Goal: Task Accomplishment & Management: Manage account settings

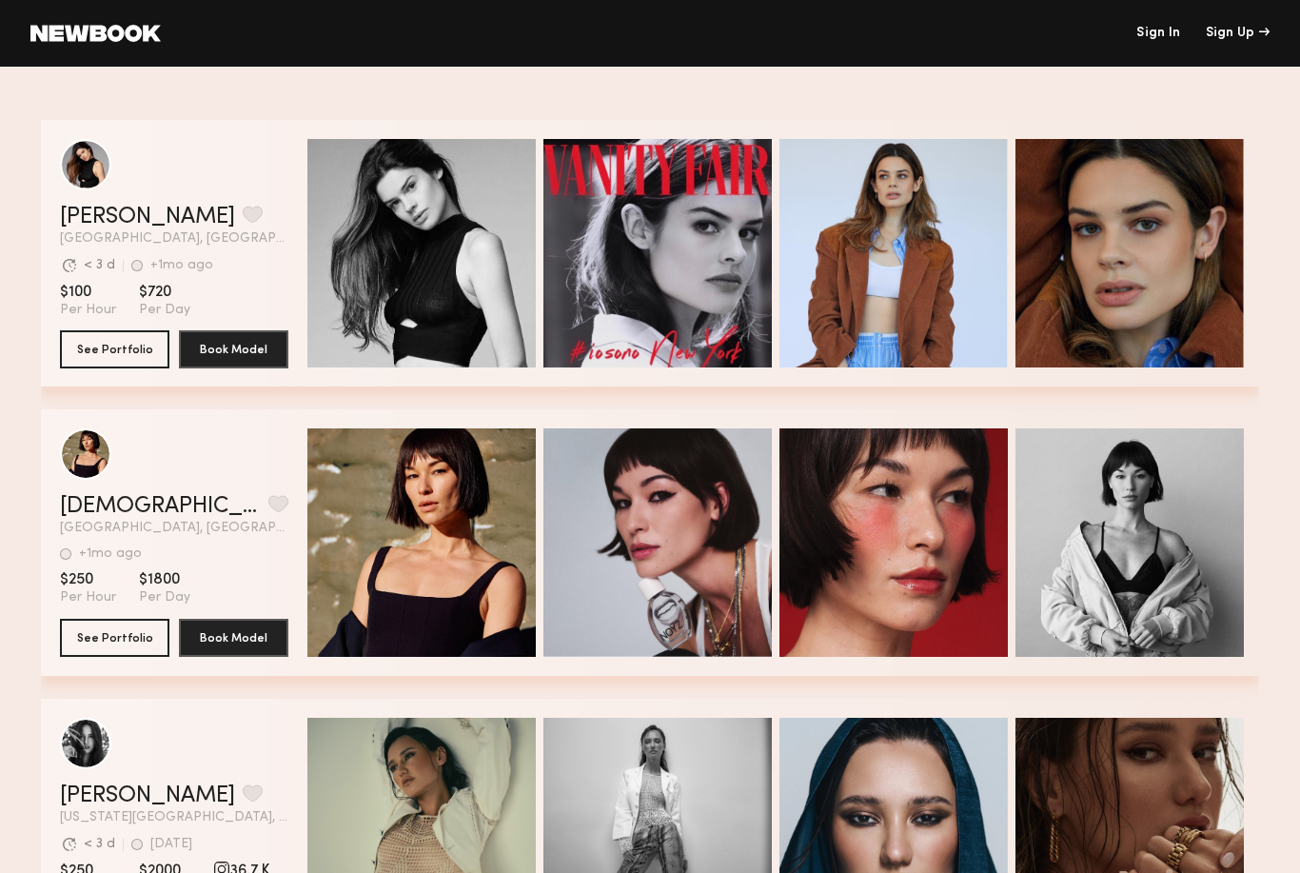
click at [1172, 39] on link "Sign In" at bounding box center [1158, 33] width 44 height 13
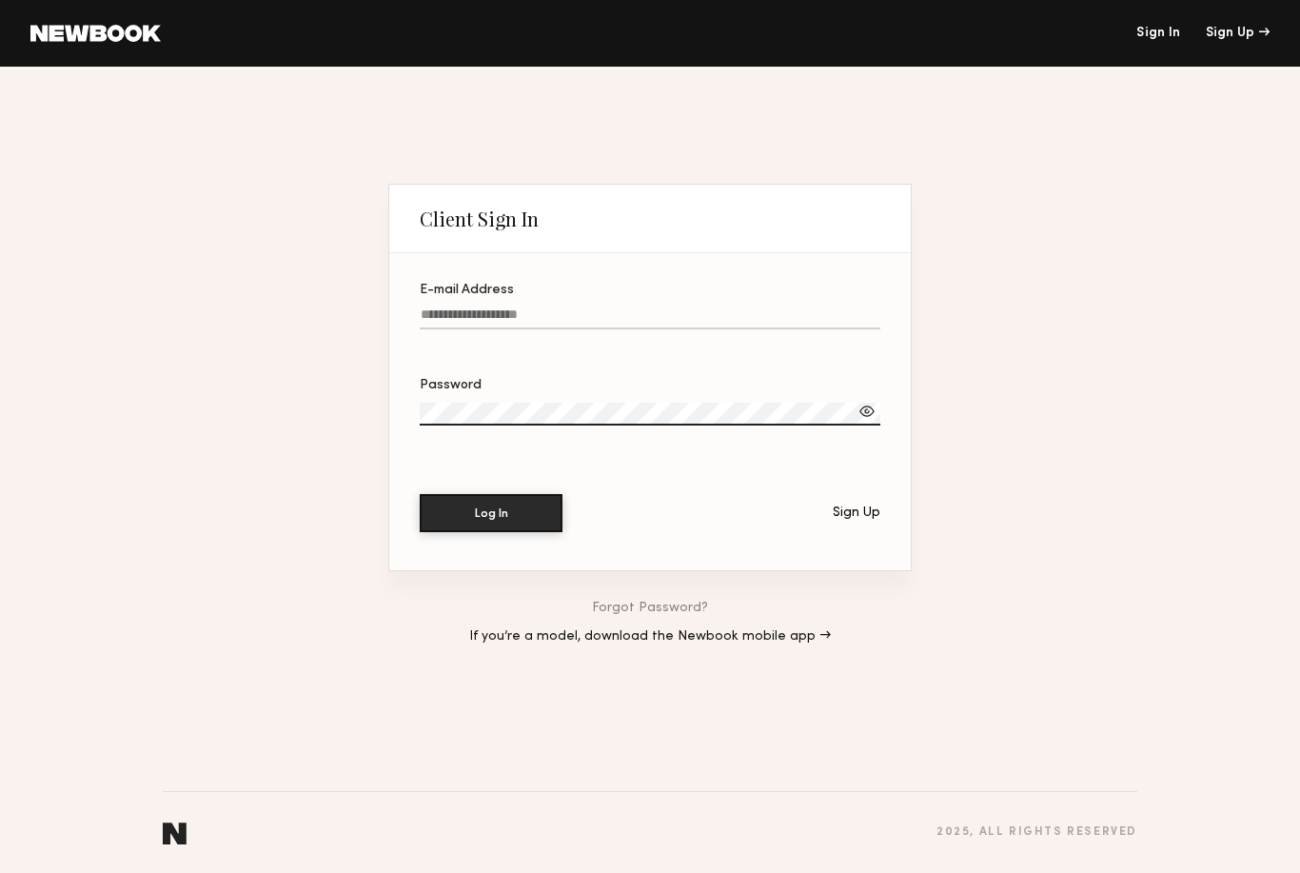
click at [576, 307] on input "E-mail Address" at bounding box center [650, 318] width 461 height 22
type input "**********"
click at [491, 515] on button "Log In" at bounding box center [491, 513] width 143 height 38
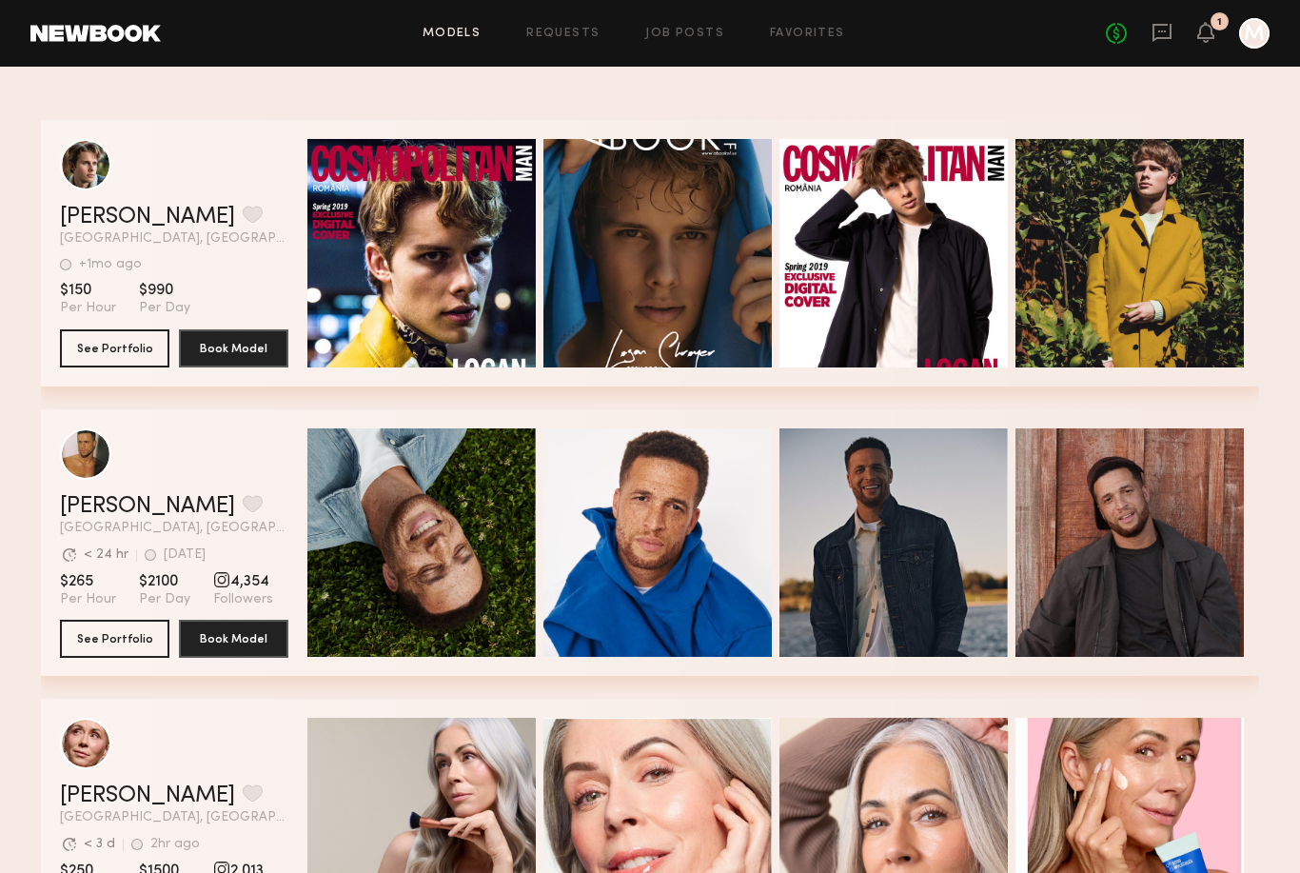
click at [1204, 38] on icon at bounding box center [1205, 31] width 15 height 13
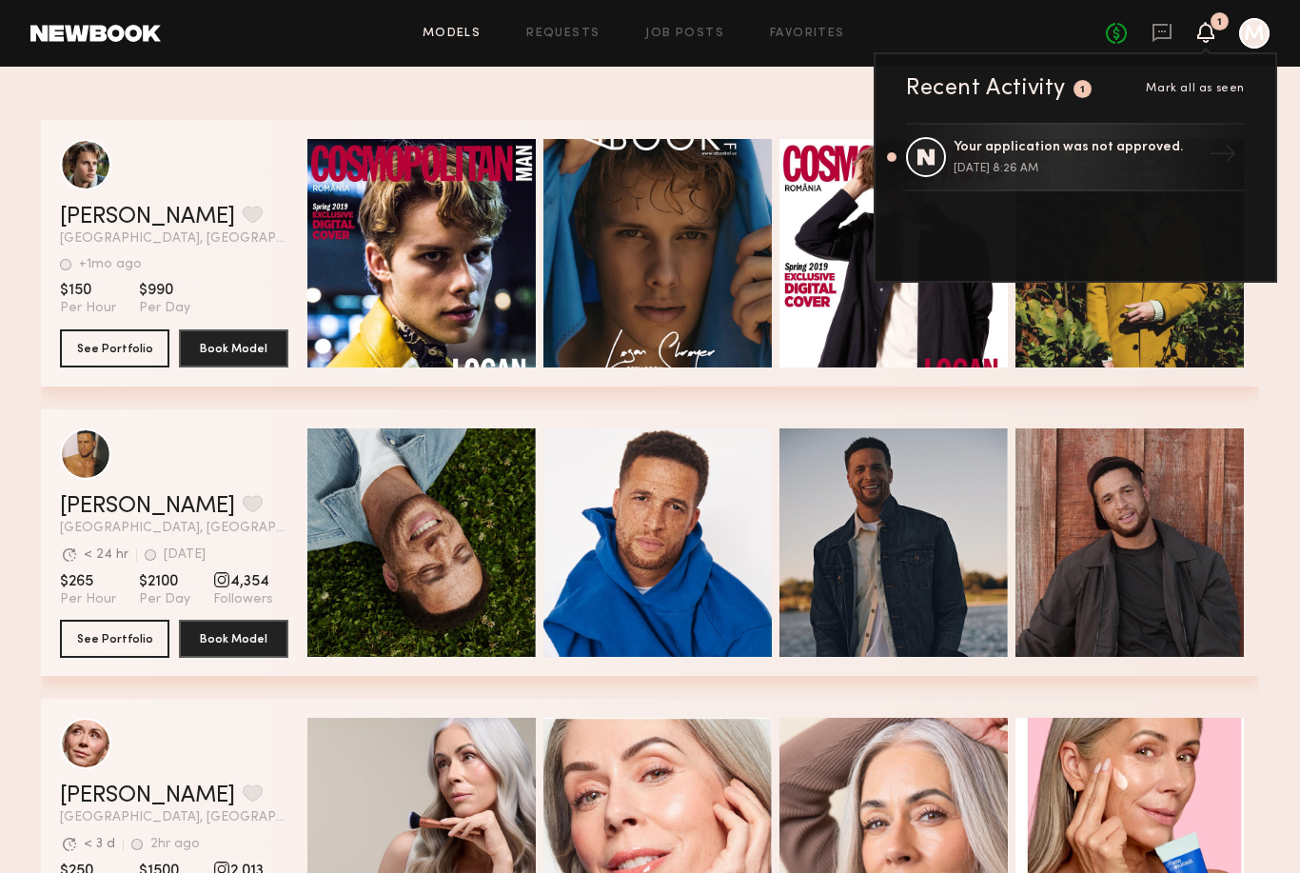
click at [1133, 148] on div "Your application was not approved." at bounding box center [1077, 148] width 247 height 16
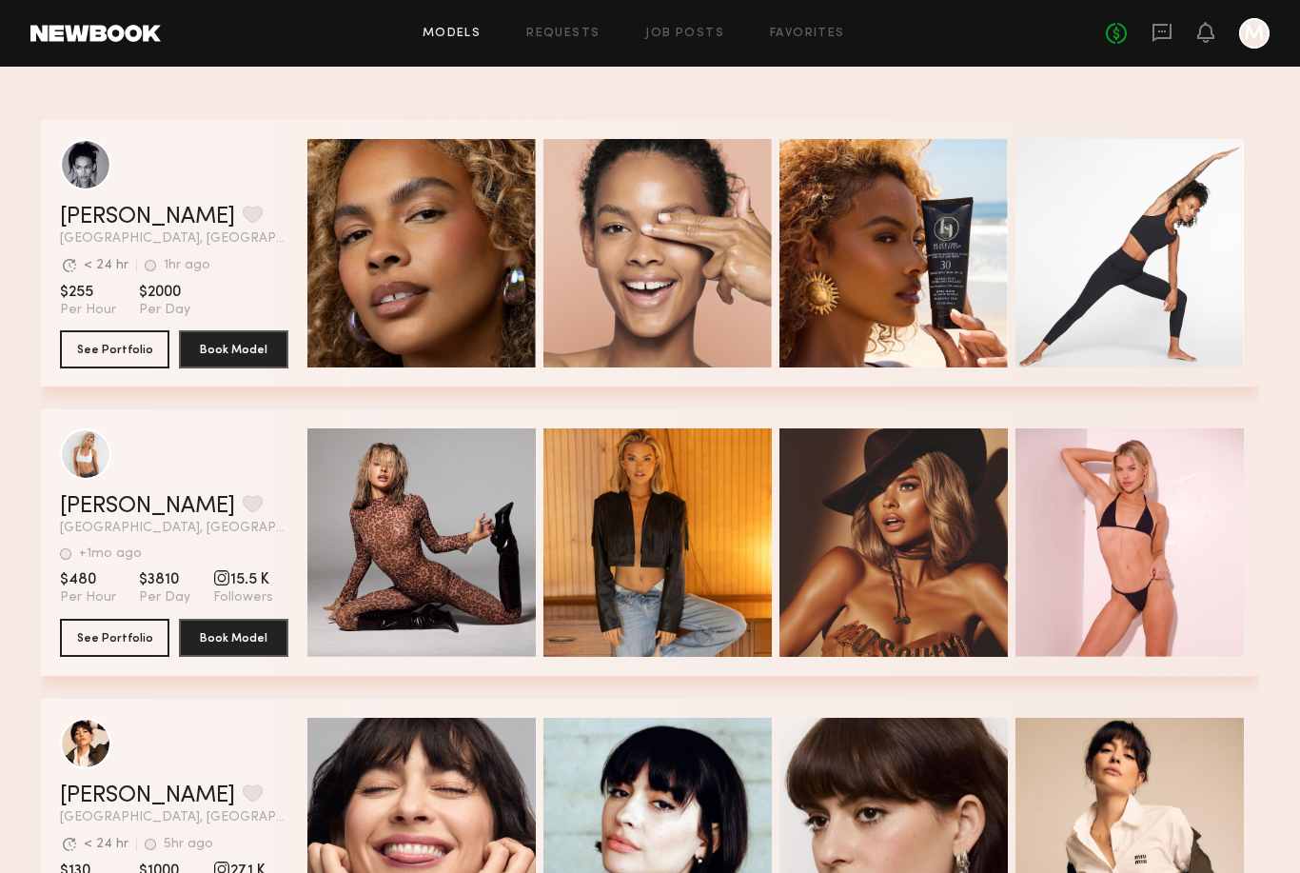
click at [565, 38] on link "Requests" at bounding box center [562, 34] width 73 height 12
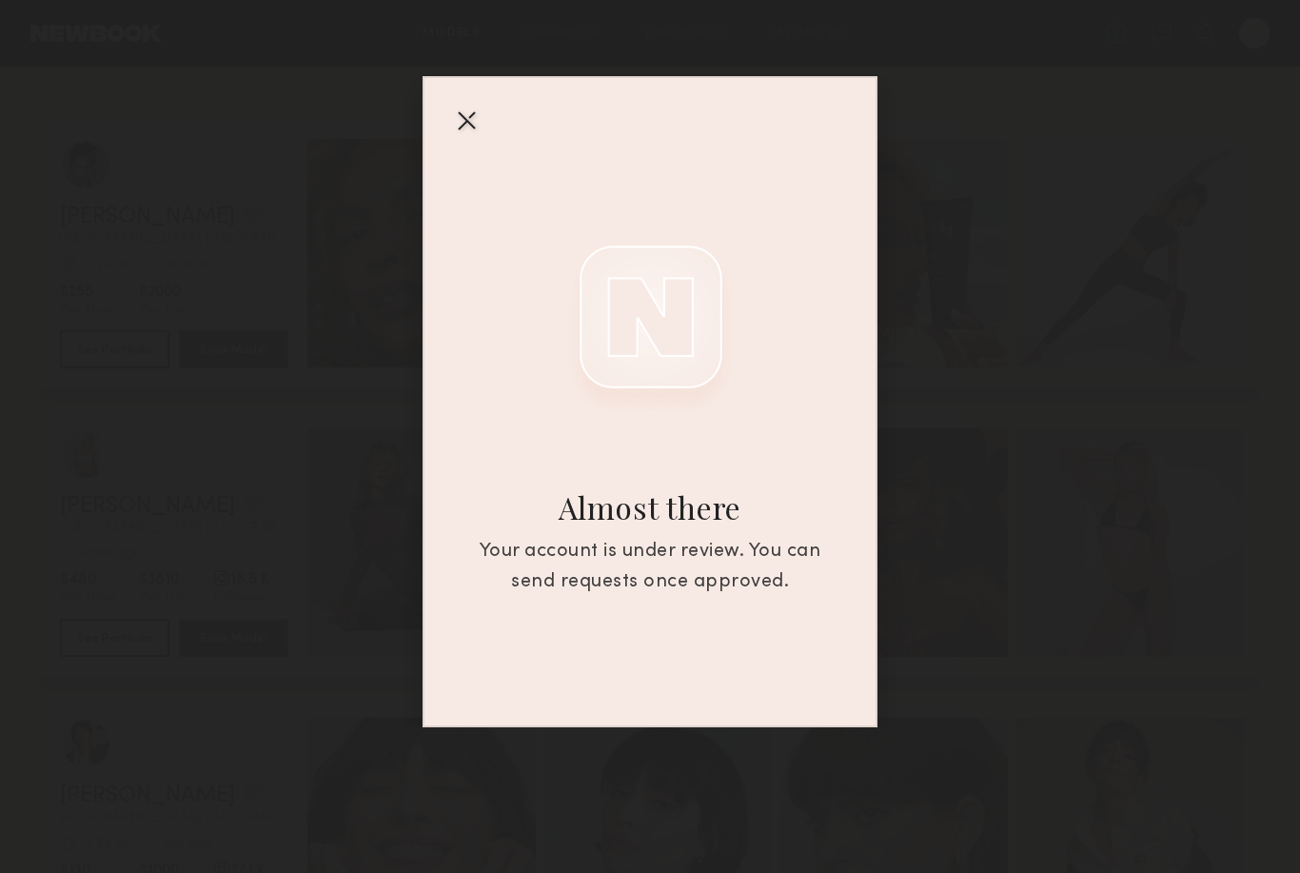
click at [679, 578] on div "Your account is under review. You can send requests once approved." at bounding box center [650, 567] width 386 height 61
click at [469, 120] on div at bounding box center [466, 120] width 30 height 30
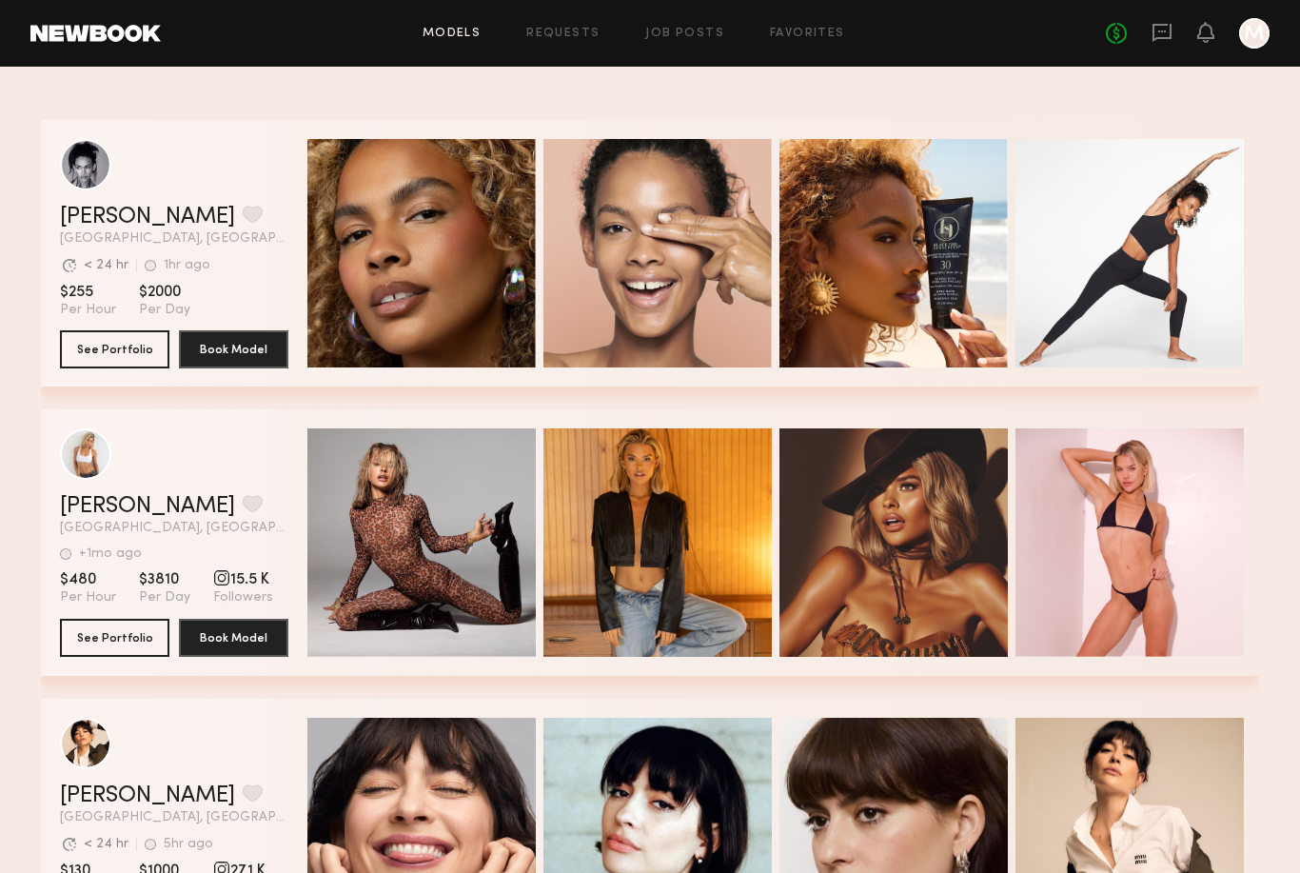
click at [143, 40] on link at bounding box center [95, 33] width 130 height 17
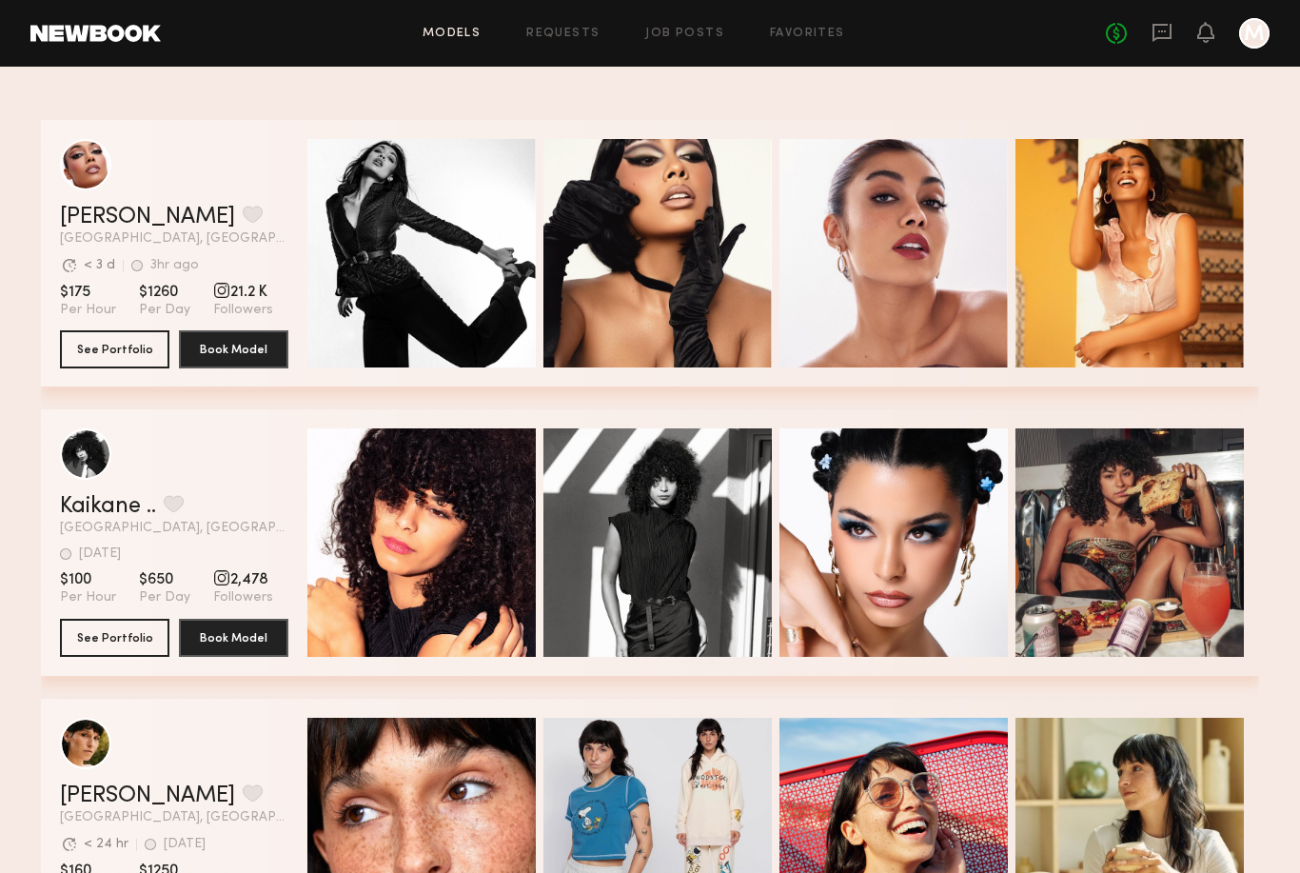
click at [1254, 32] on div at bounding box center [1254, 33] width 30 height 30
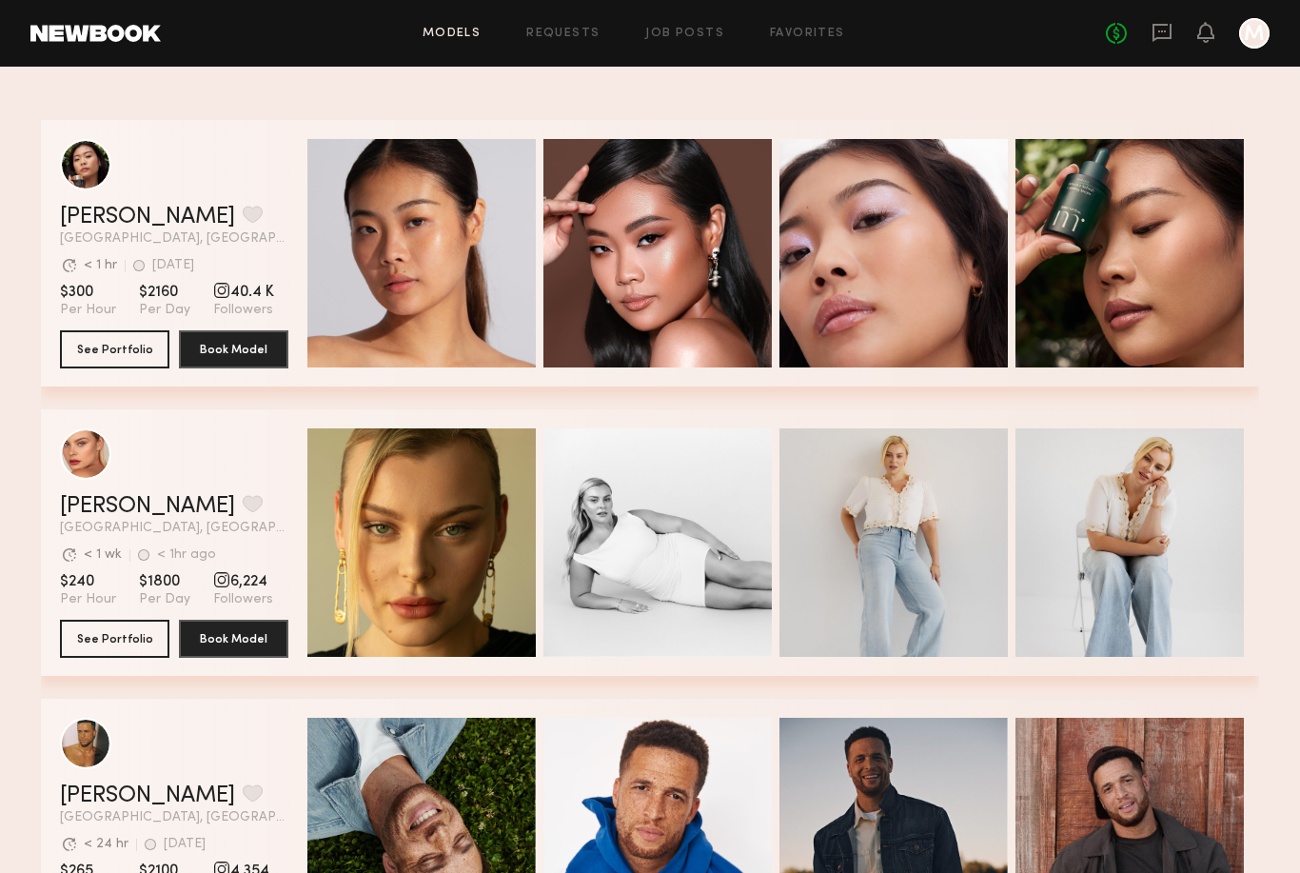
click at [1212, 36] on icon at bounding box center [1205, 31] width 15 height 13
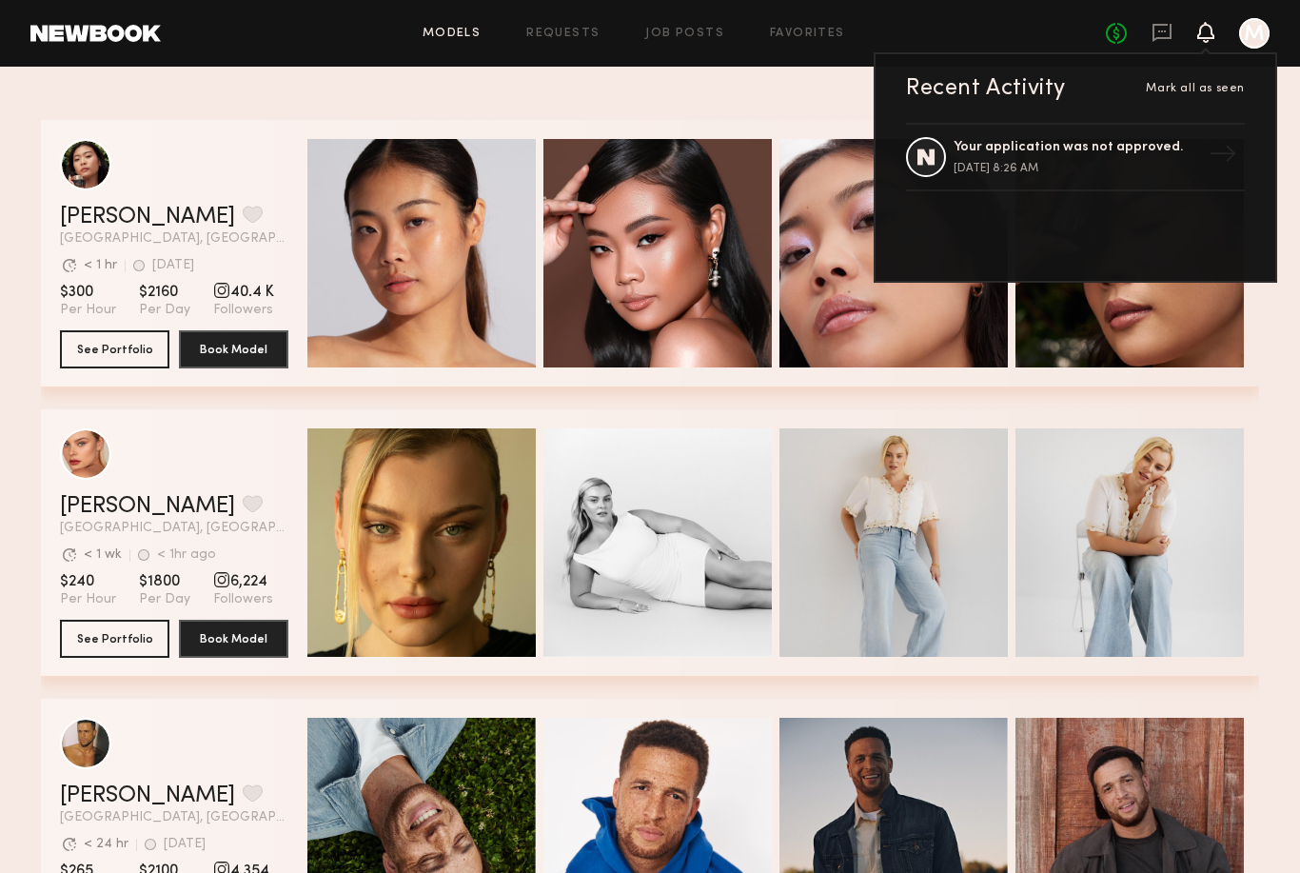
click at [1225, 93] on span "Mark all as seen" at bounding box center [1195, 88] width 99 height 11
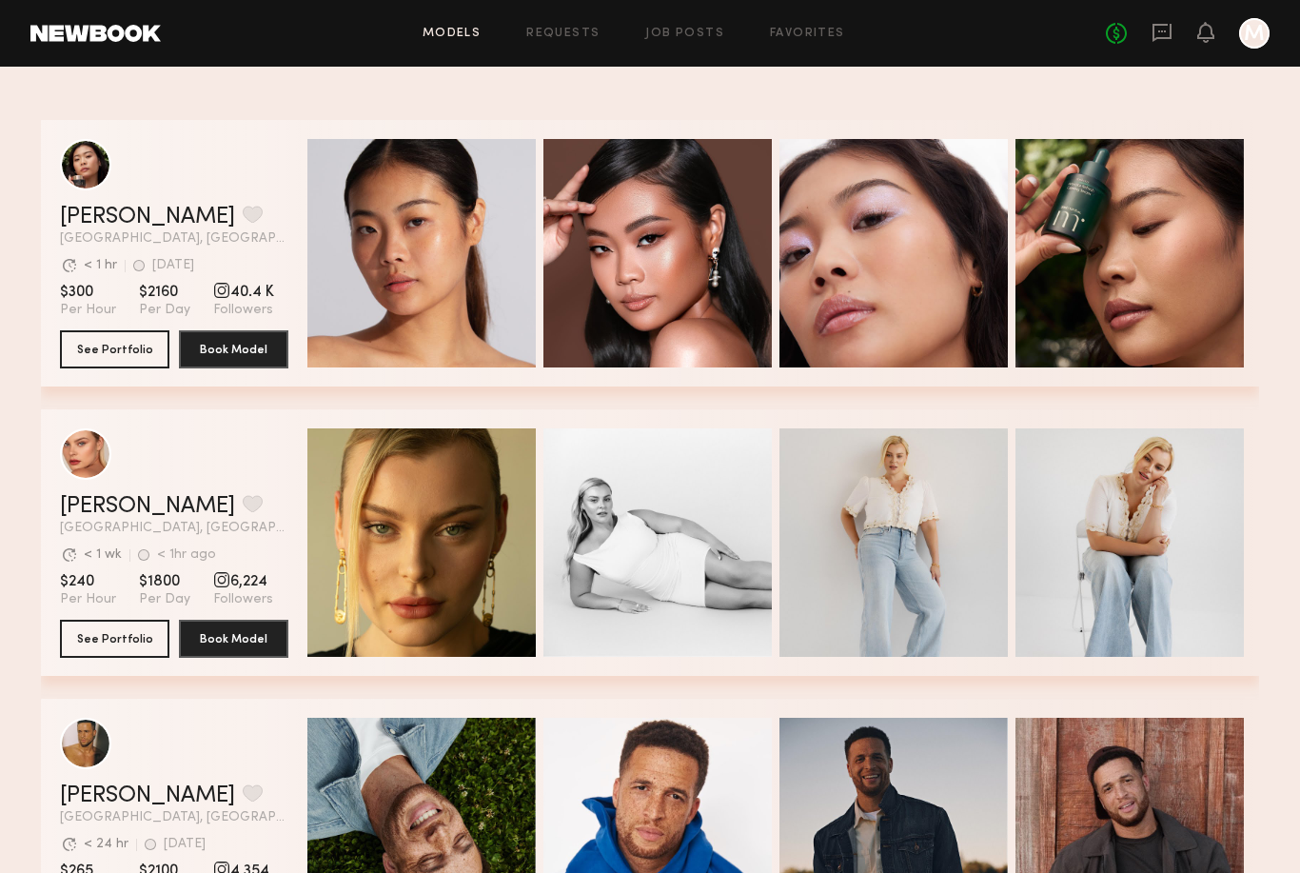
click at [1161, 41] on icon at bounding box center [1162, 32] width 21 height 21
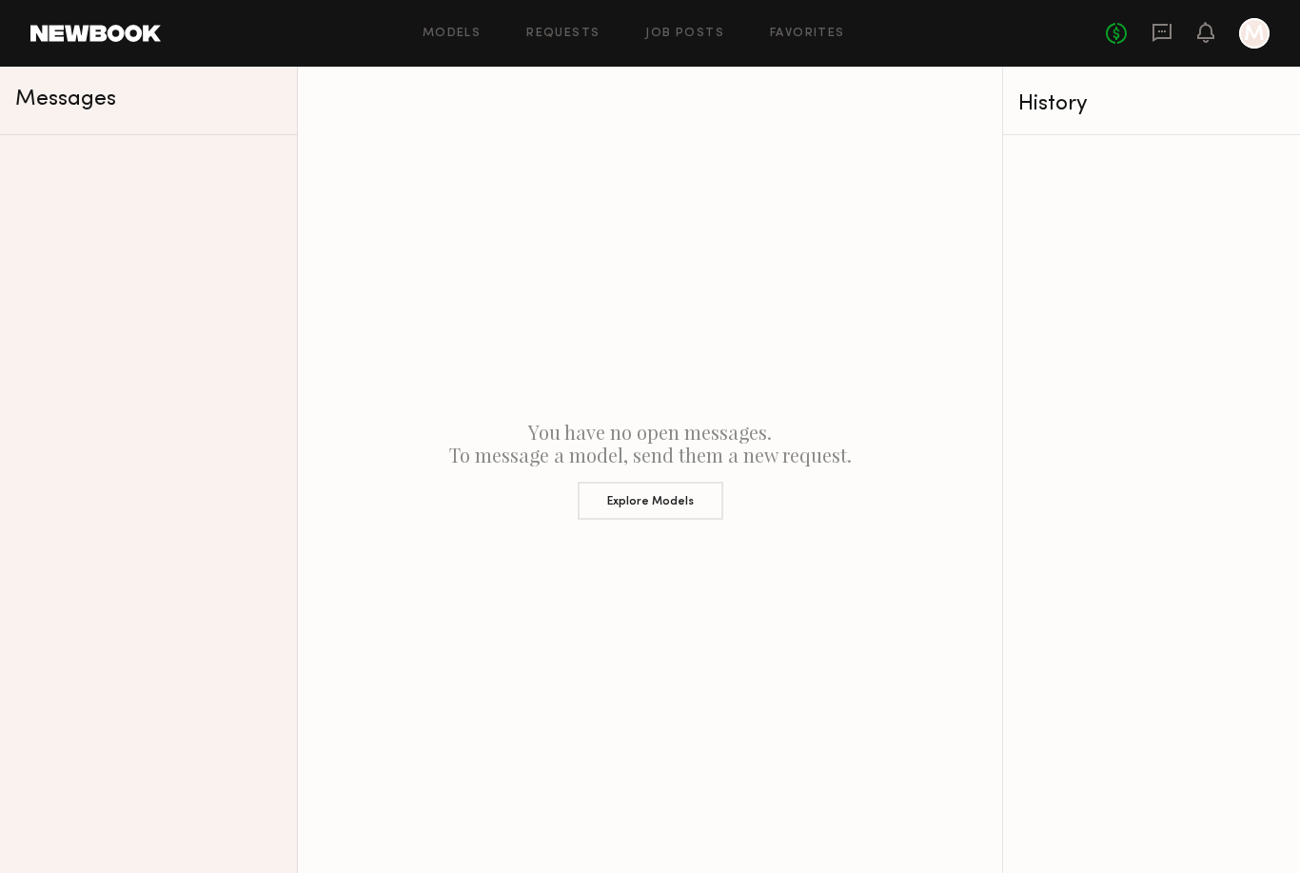
click at [1113, 41] on link "No fees up to $5,000" at bounding box center [1116, 33] width 21 height 21
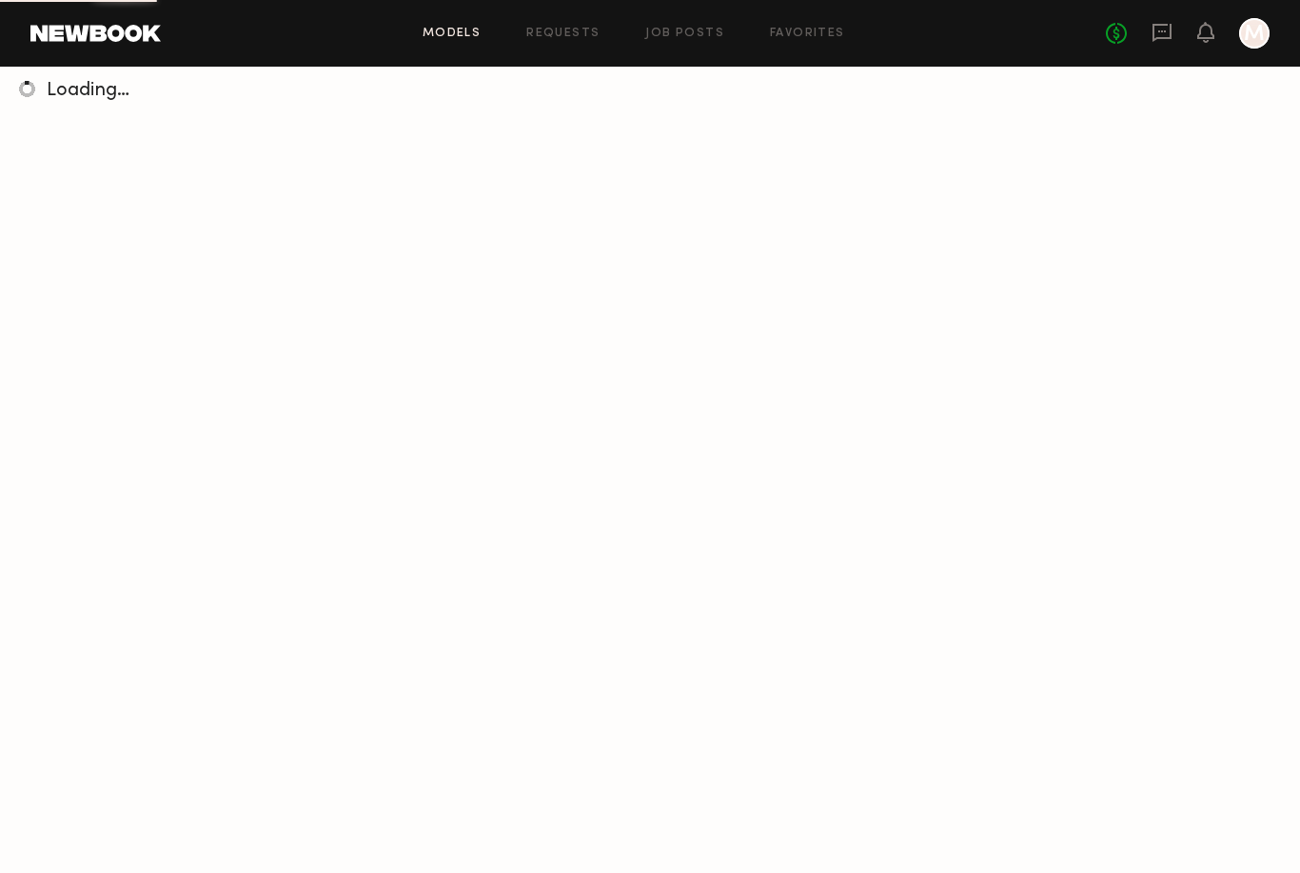
click at [1137, 193] on div "Loading…" at bounding box center [650, 503] width 1300 height 873
click at [1240, 29] on div at bounding box center [1254, 33] width 30 height 30
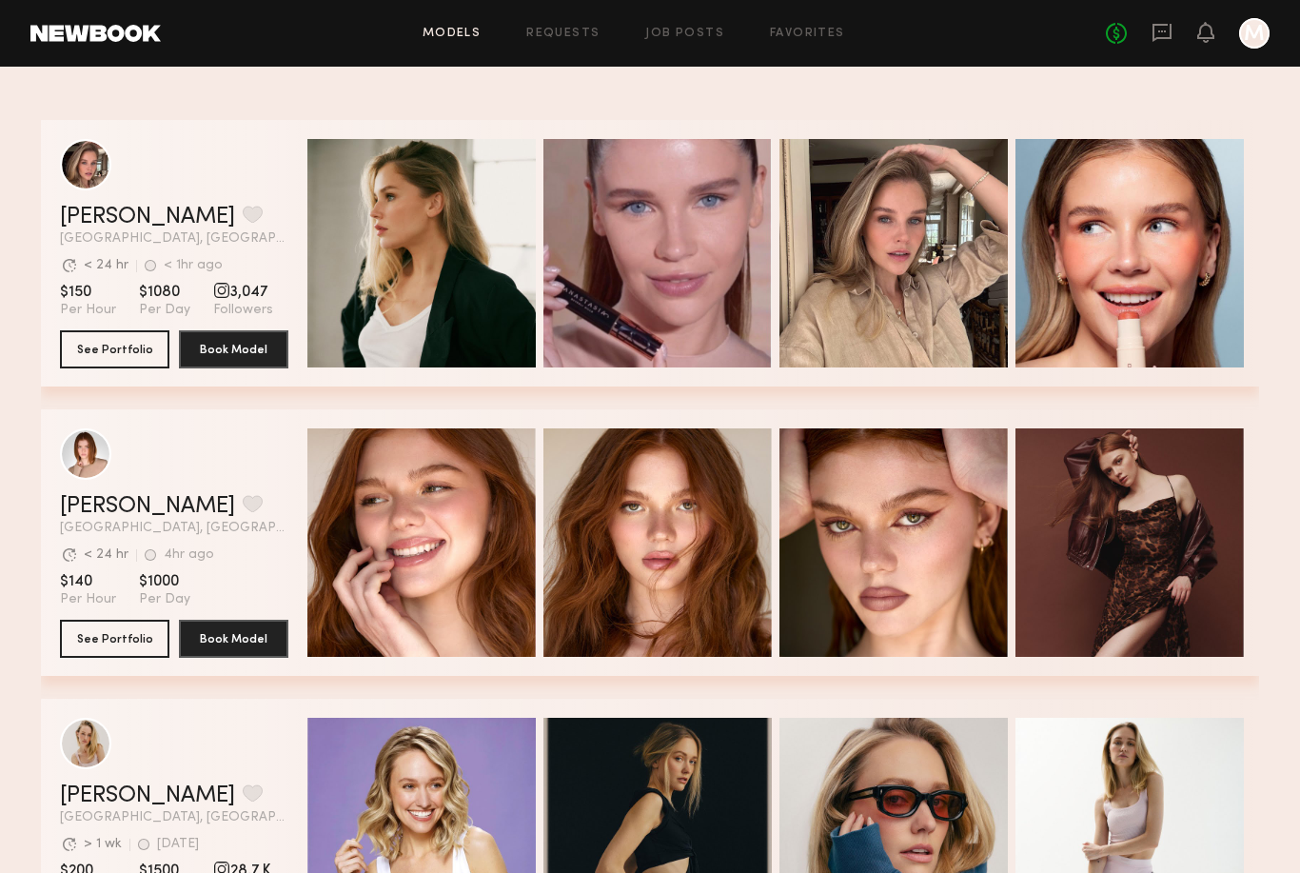
click at [125, 39] on link at bounding box center [95, 33] width 130 height 17
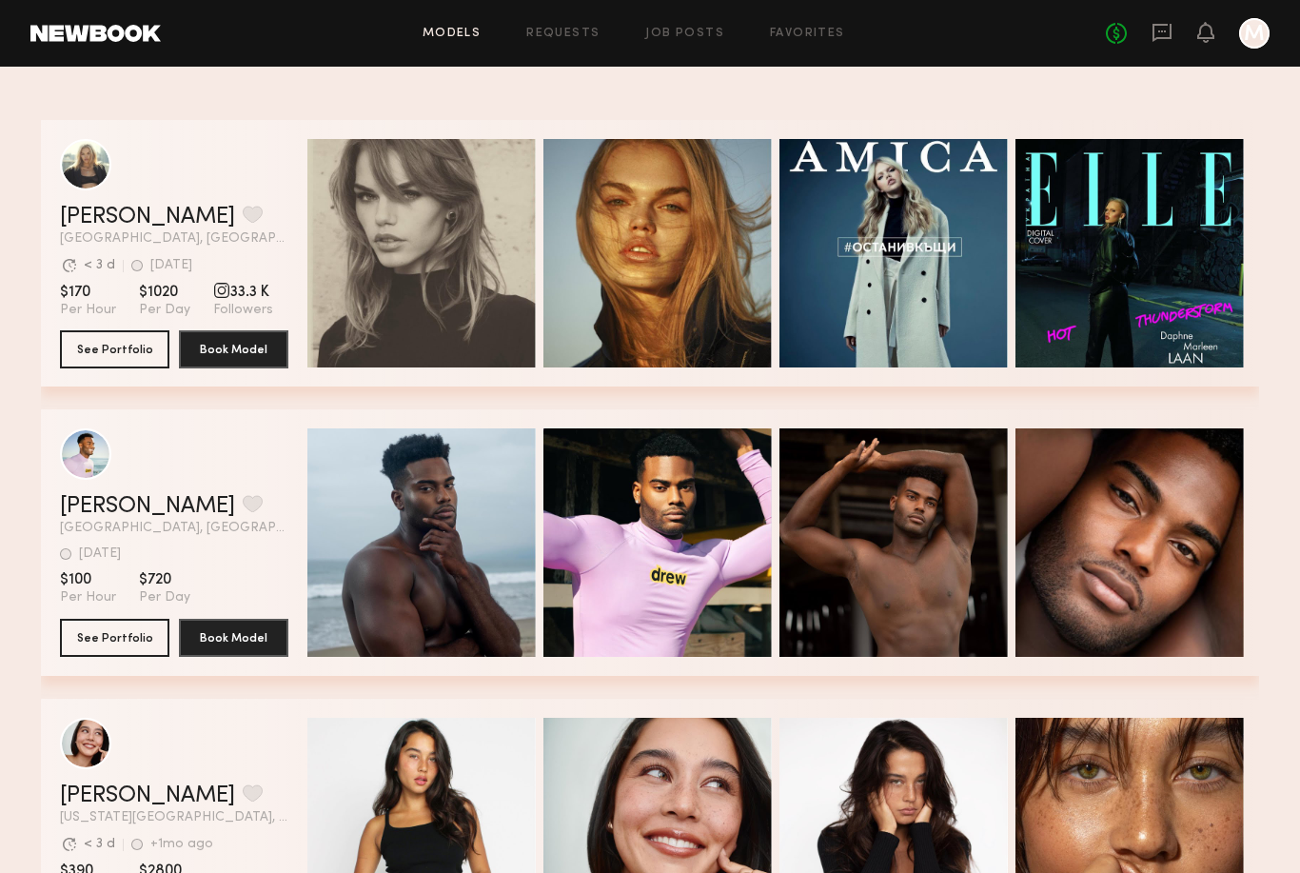
click at [450, 35] on link "Models" at bounding box center [452, 34] width 58 height 12
click at [565, 38] on link "Requests" at bounding box center [562, 34] width 73 height 12
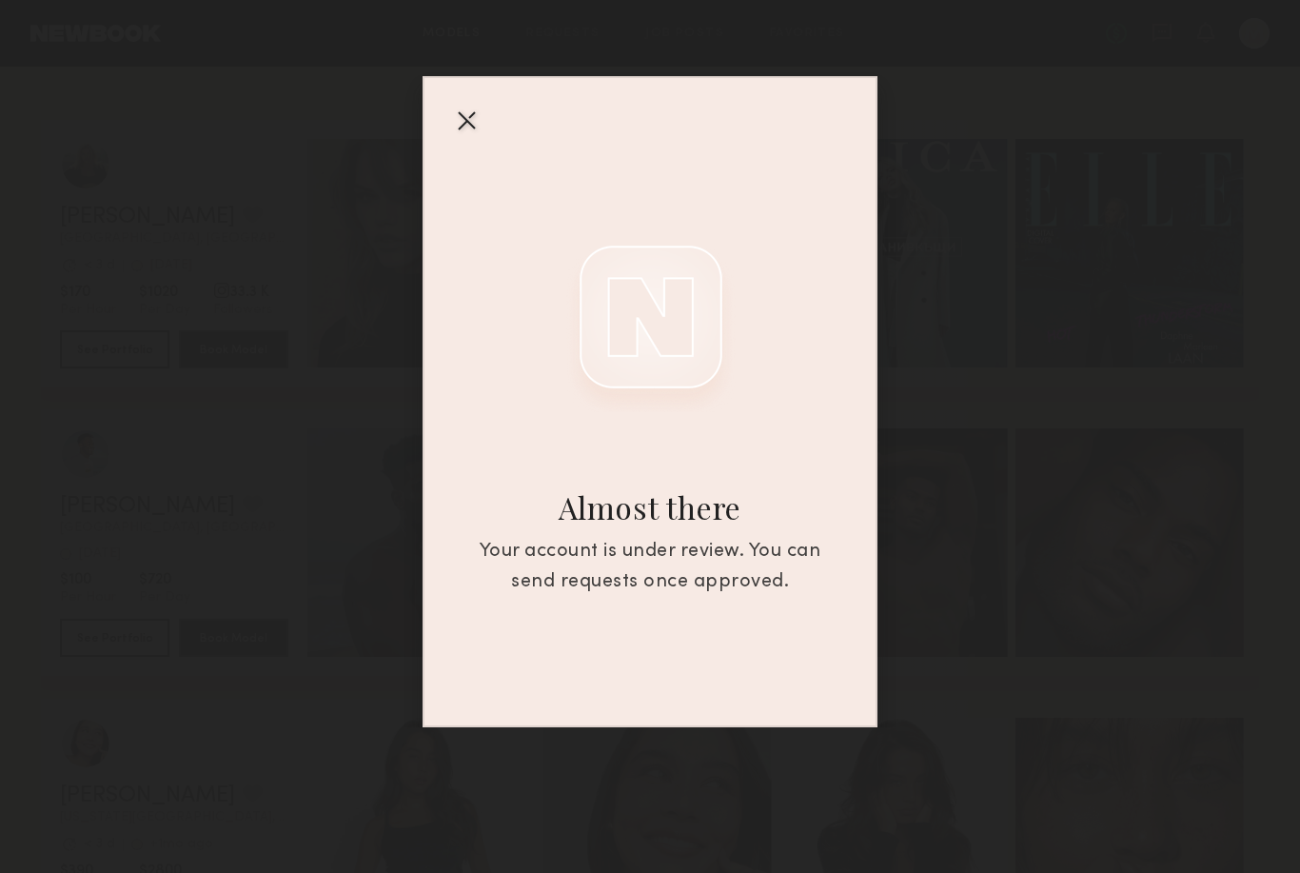
click at [468, 117] on div at bounding box center [466, 120] width 30 height 30
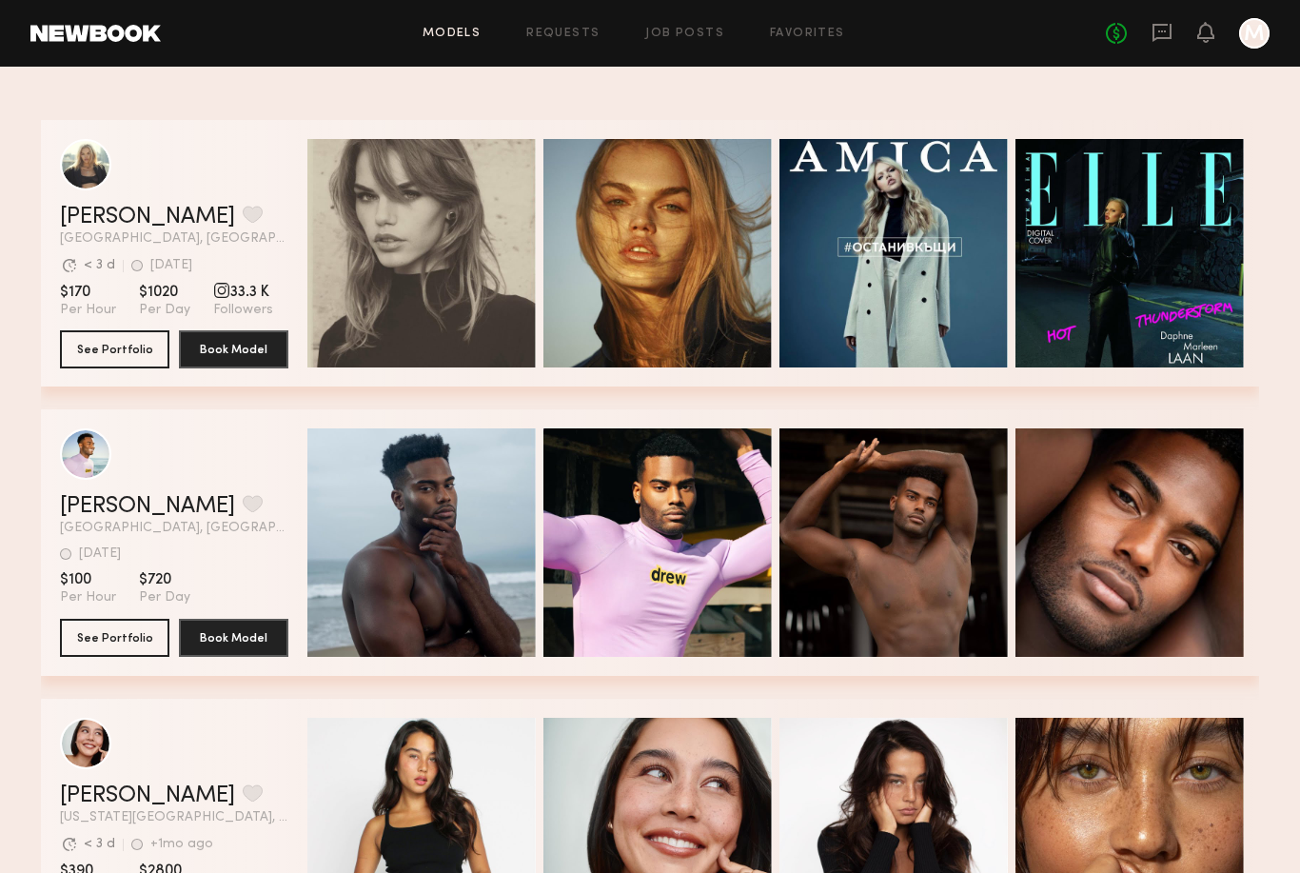
click at [583, 21] on div "Models Requests Job Posts Favorites Sign Out No fees up to $5,000 M" at bounding box center [715, 33] width 1109 height 30
click at [581, 33] on link "Requests" at bounding box center [562, 34] width 73 height 12
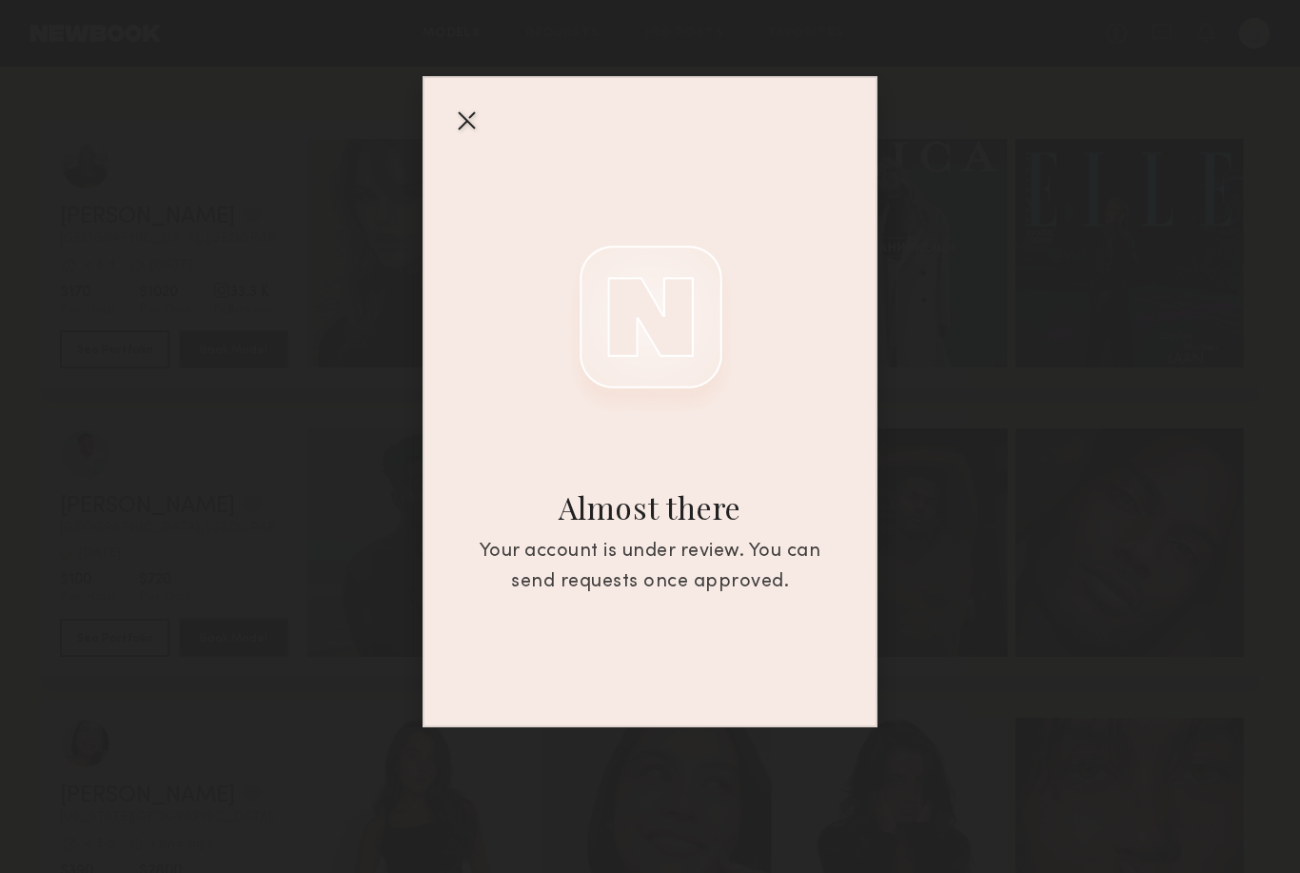
click at [336, 489] on div "Almost there Your account is under review. You can send requests once approved." at bounding box center [650, 363] width 1300 height 727
